Goal: Information Seeking & Learning: Learn about a topic

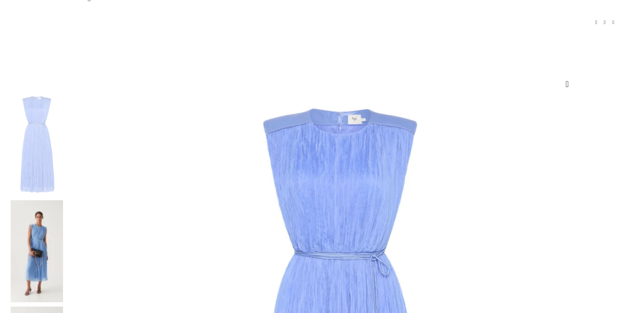
scroll to position [66, 0]
click at [63, 200] on img at bounding box center [37, 251] width 52 height 102
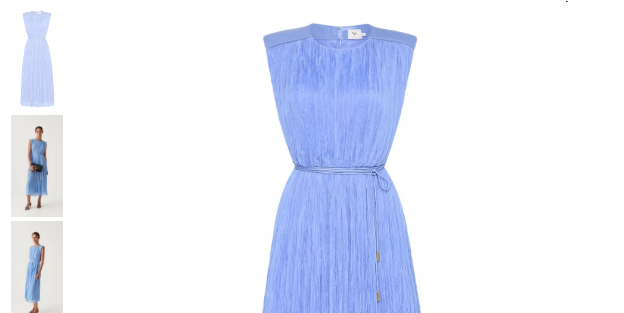
scroll to position [0, 180]
click at [63, 221] on img at bounding box center [37, 272] width 52 height 102
click at [236, 168] on img at bounding box center [340, 281] width 546 height 546
click at [63, 221] on img at bounding box center [37, 272] width 52 height 102
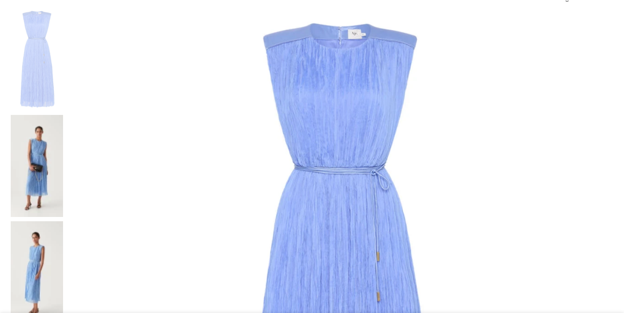
click at [63, 221] on img at bounding box center [37, 272] width 52 height 102
click at [63, 115] on img at bounding box center [37, 166] width 52 height 102
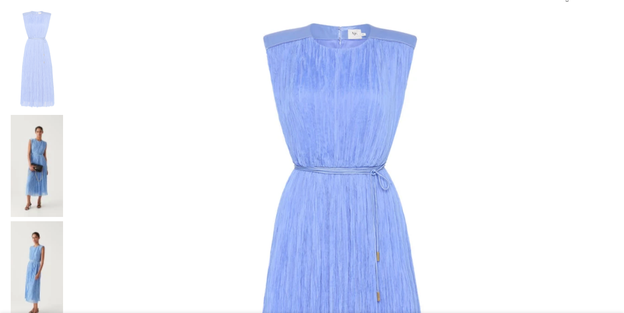
click at [63, 115] on img at bounding box center [37, 166] width 52 height 102
click at [63, 221] on img at bounding box center [37, 272] width 52 height 102
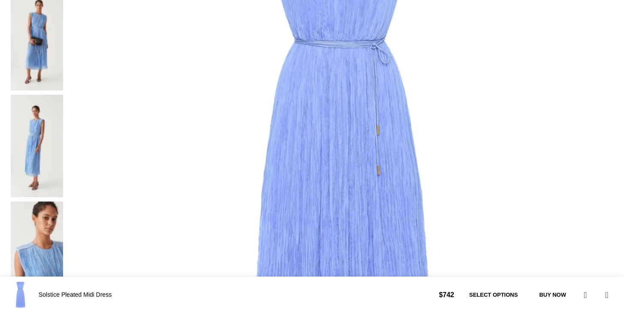
scroll to position [264, 0]
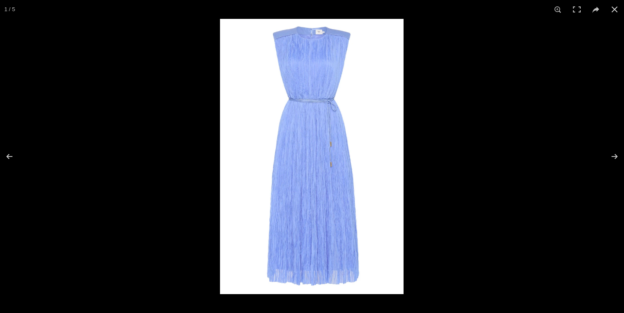
scroll to position [0, 90]
click at [146, 177] on div at bounding box center [312, 156] width 624 height 313
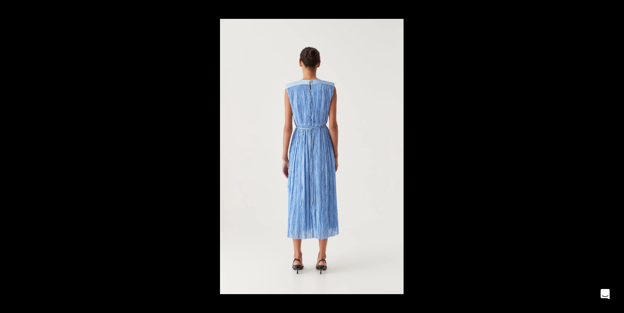
scroll to position [0, 270]
